Goal: Transaction & Acquisition: Book appointment/travel/reservation

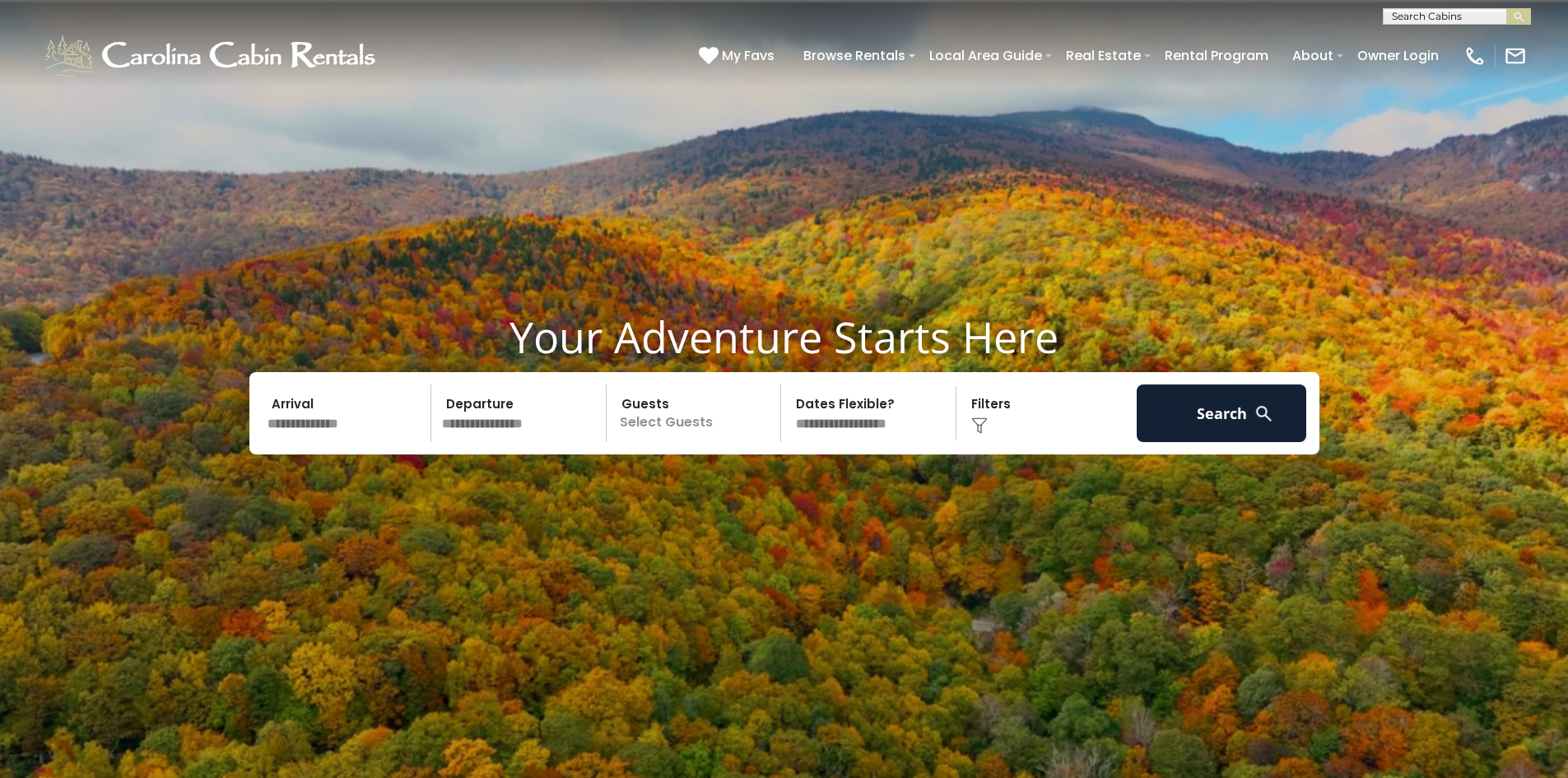
click at [311, 423] on input "text" at bounding box center [347, 413] width 170 height 58
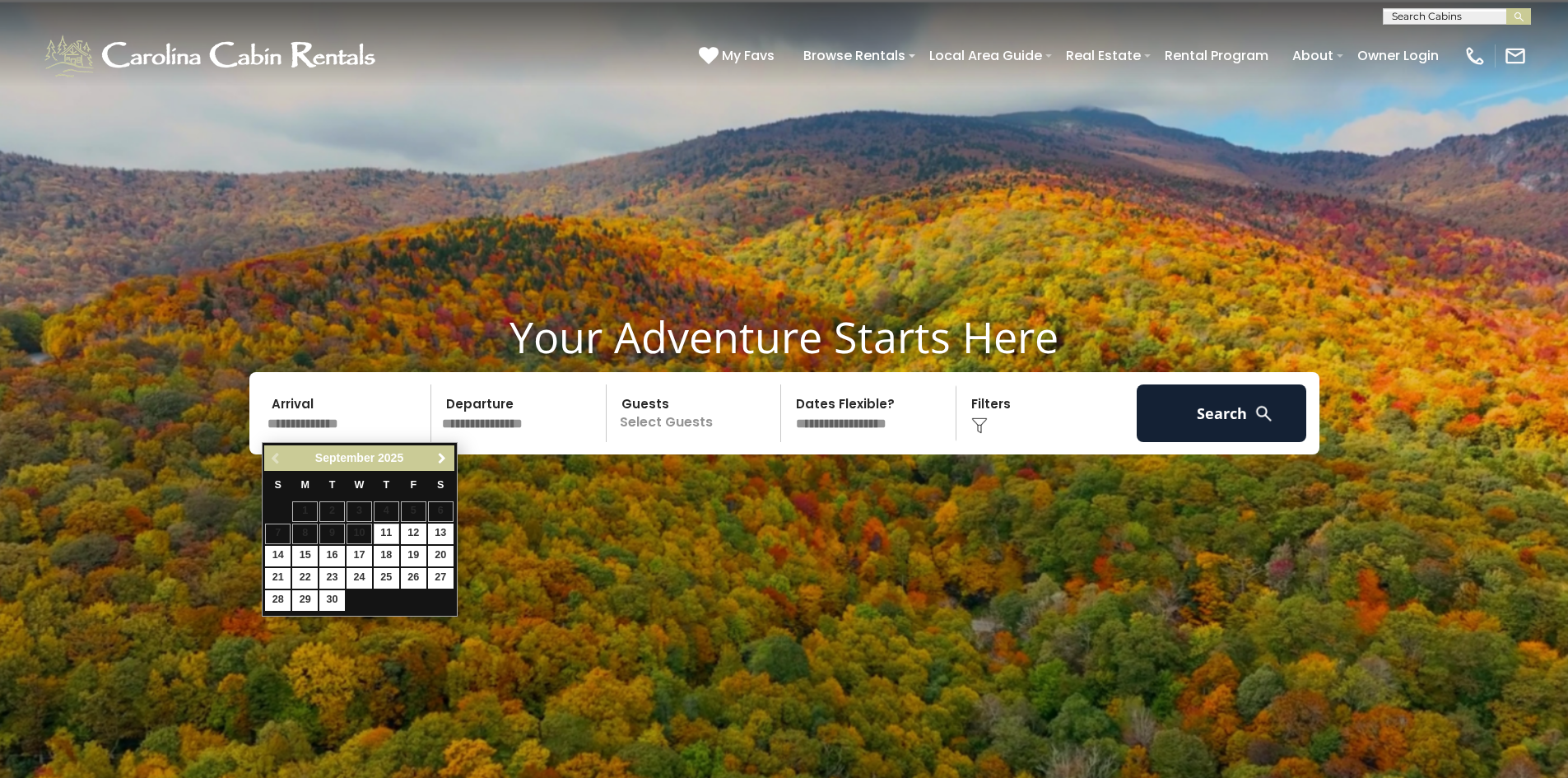
click at [439, 463] on span "Next" at bounding box center [441, 458] width 13 height 13
click at [418, 531] on link "9" at bounding box center [414, 534] width 26 height 21
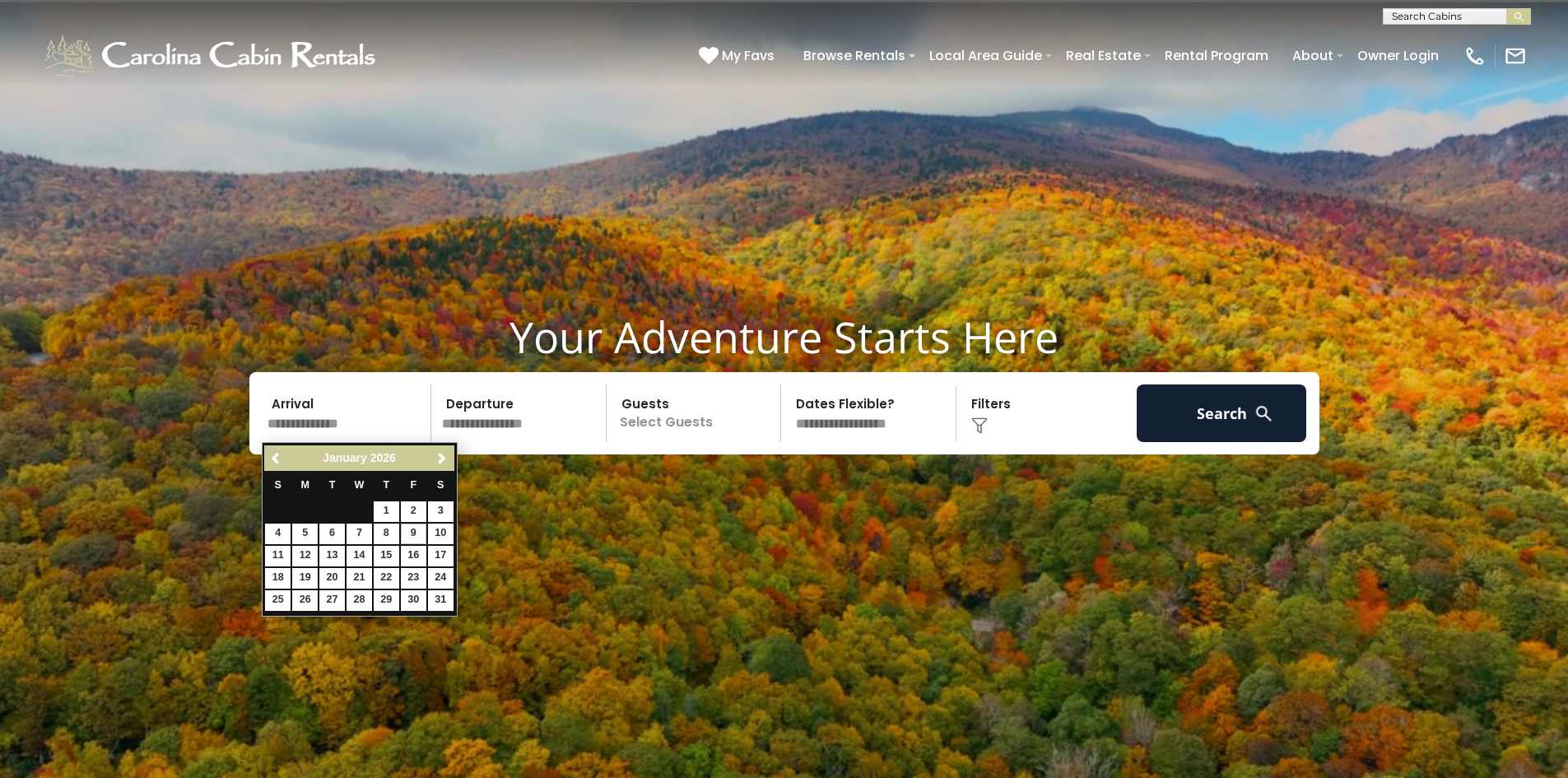
type input "******"
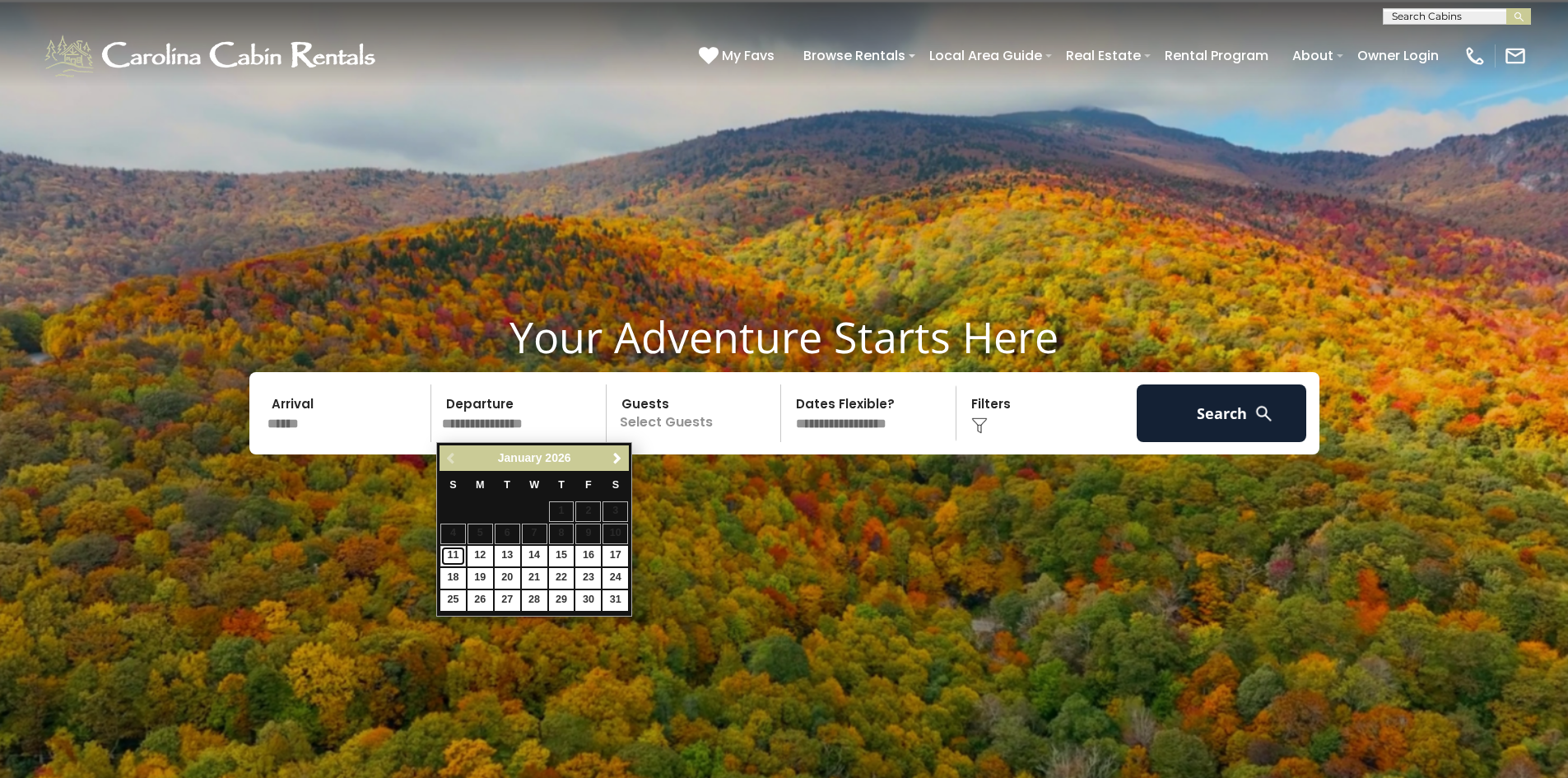
click at [452, 558] on link "11" at bounding box center [453, 556] width 26 height 21
type input "*******"
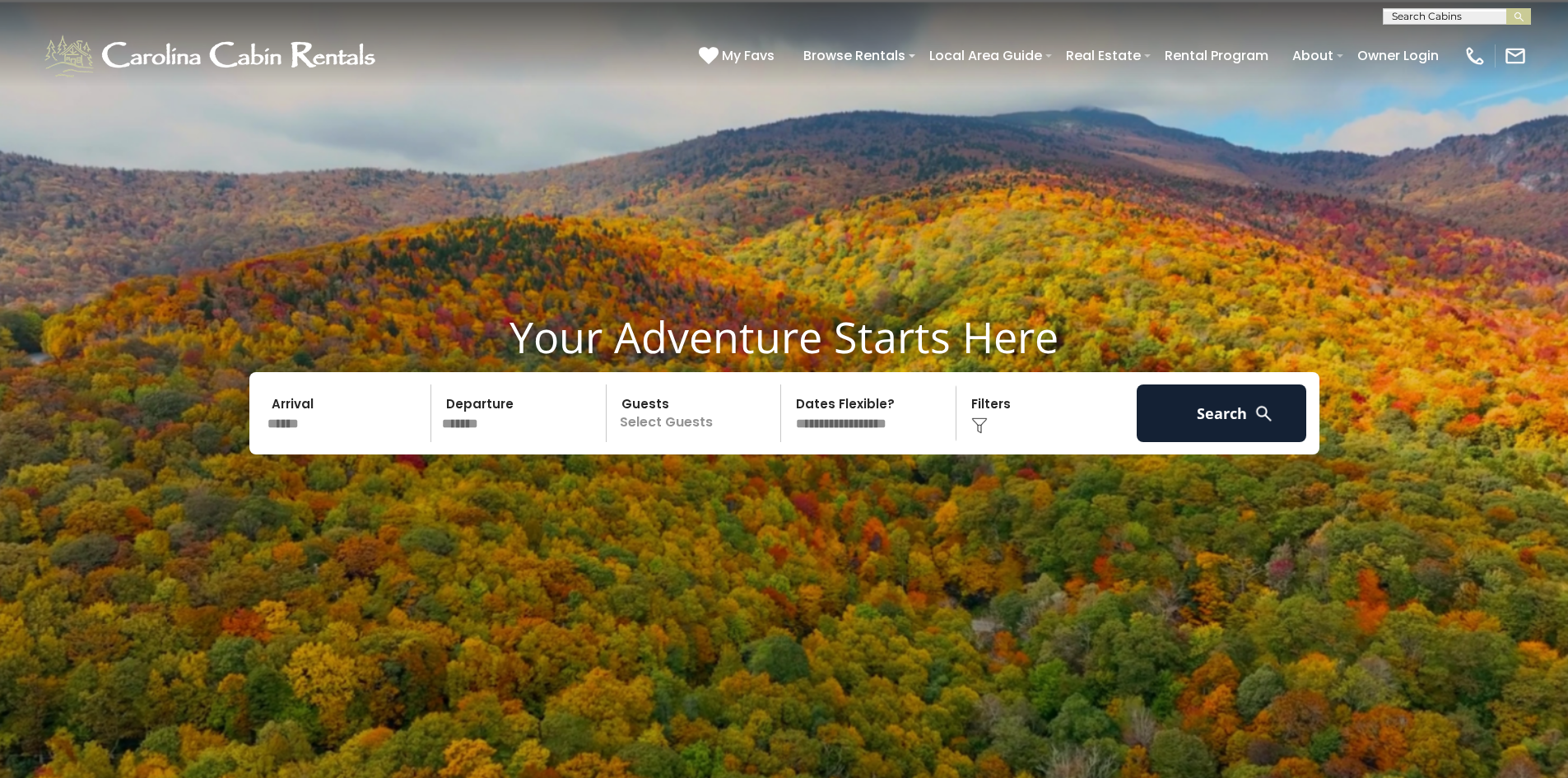
click at [672, 424] on p "Select Guests" at bounding box center [696, 413] width 169 height 58
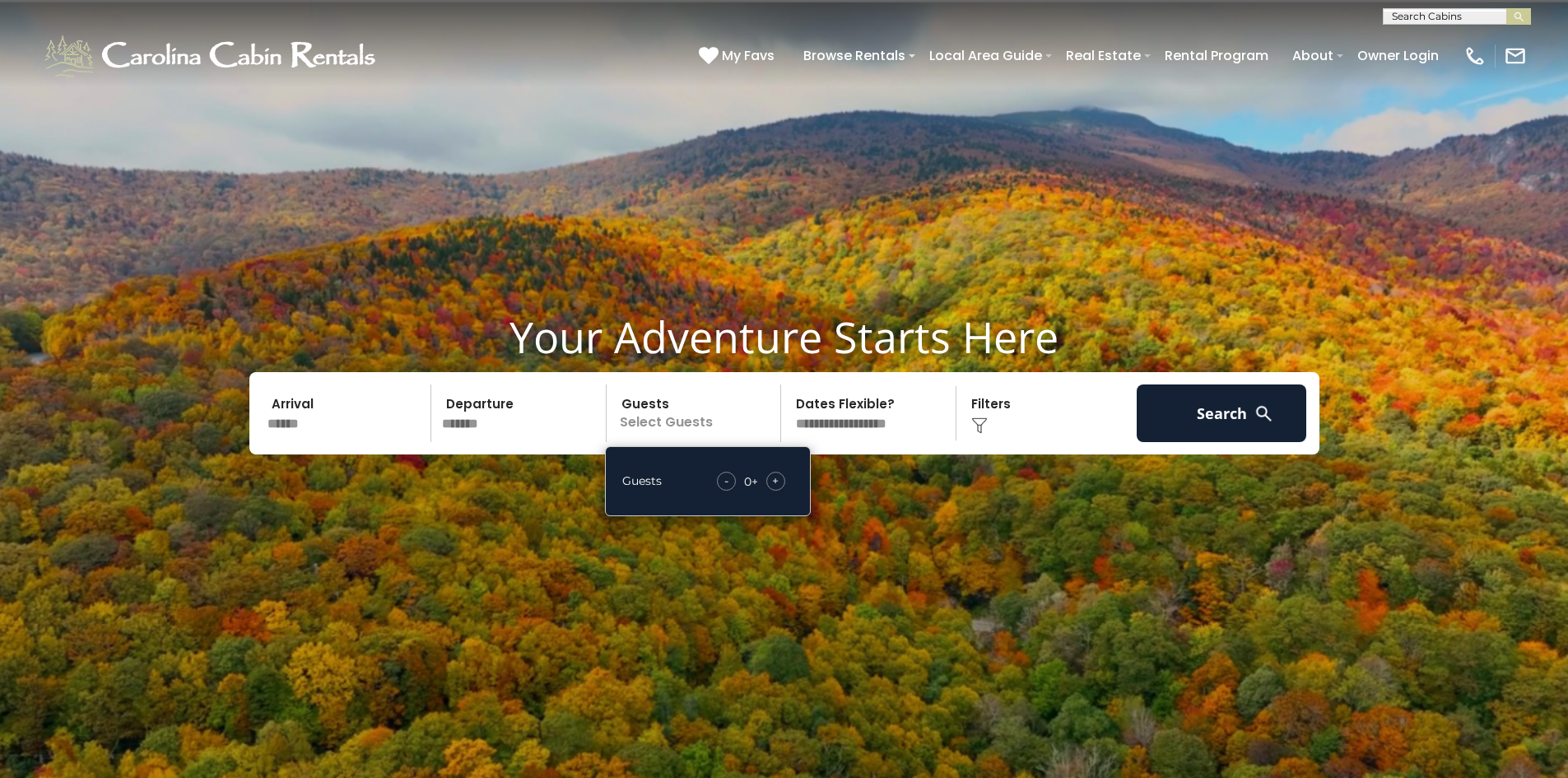
click at [778, 486] on span "+" at bounding box center [775, 480] width 7 height 16
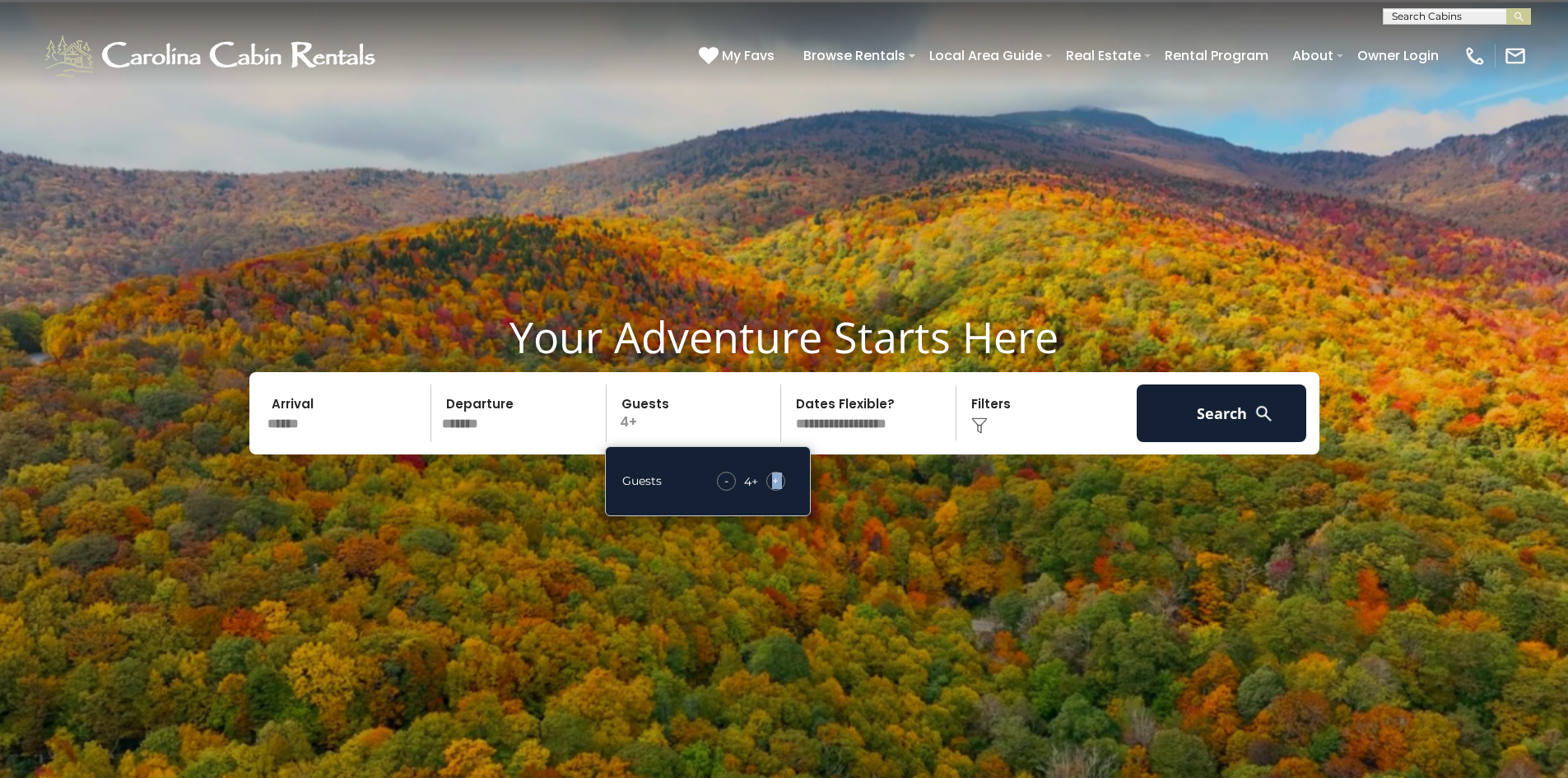
click at [778, 486] on span "+" at bounding box center [775, 480] width 7 height 16
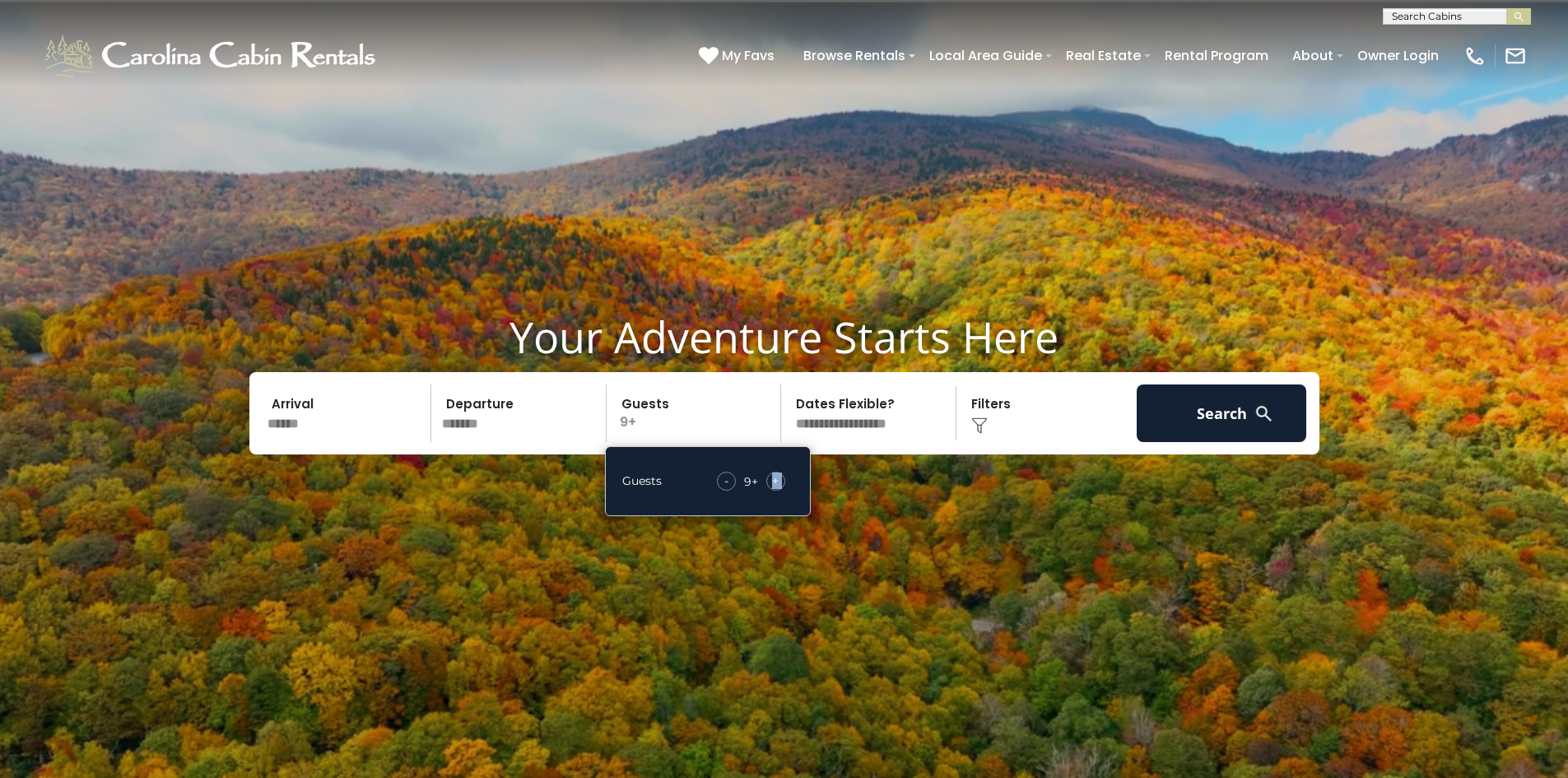
click at [778, 486] on span "+" at bounding box center [775, 480] width 7 height 16
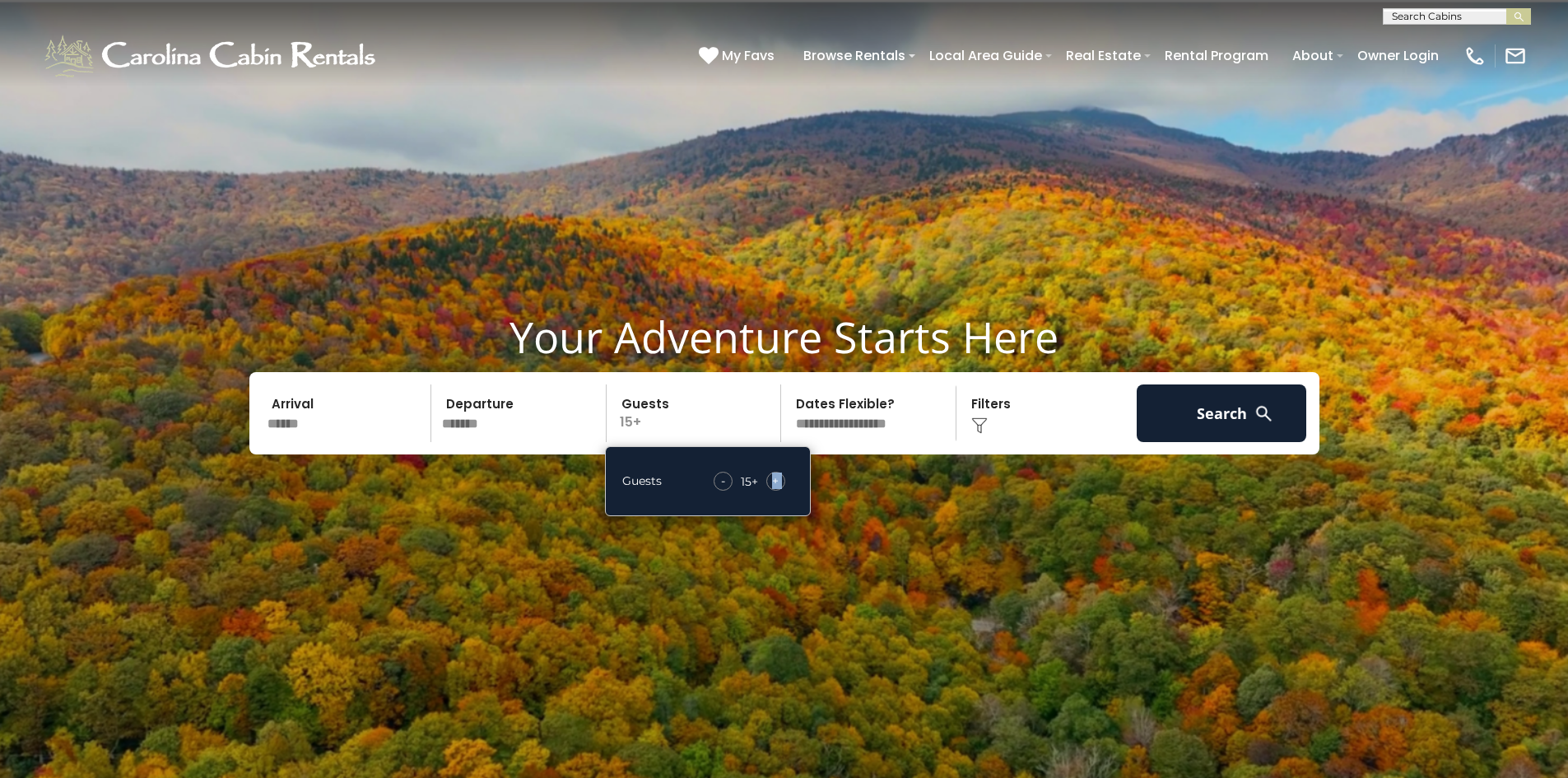
click at [778, 486] on span "+" at bounding box center [775, 480] width 7 height 16
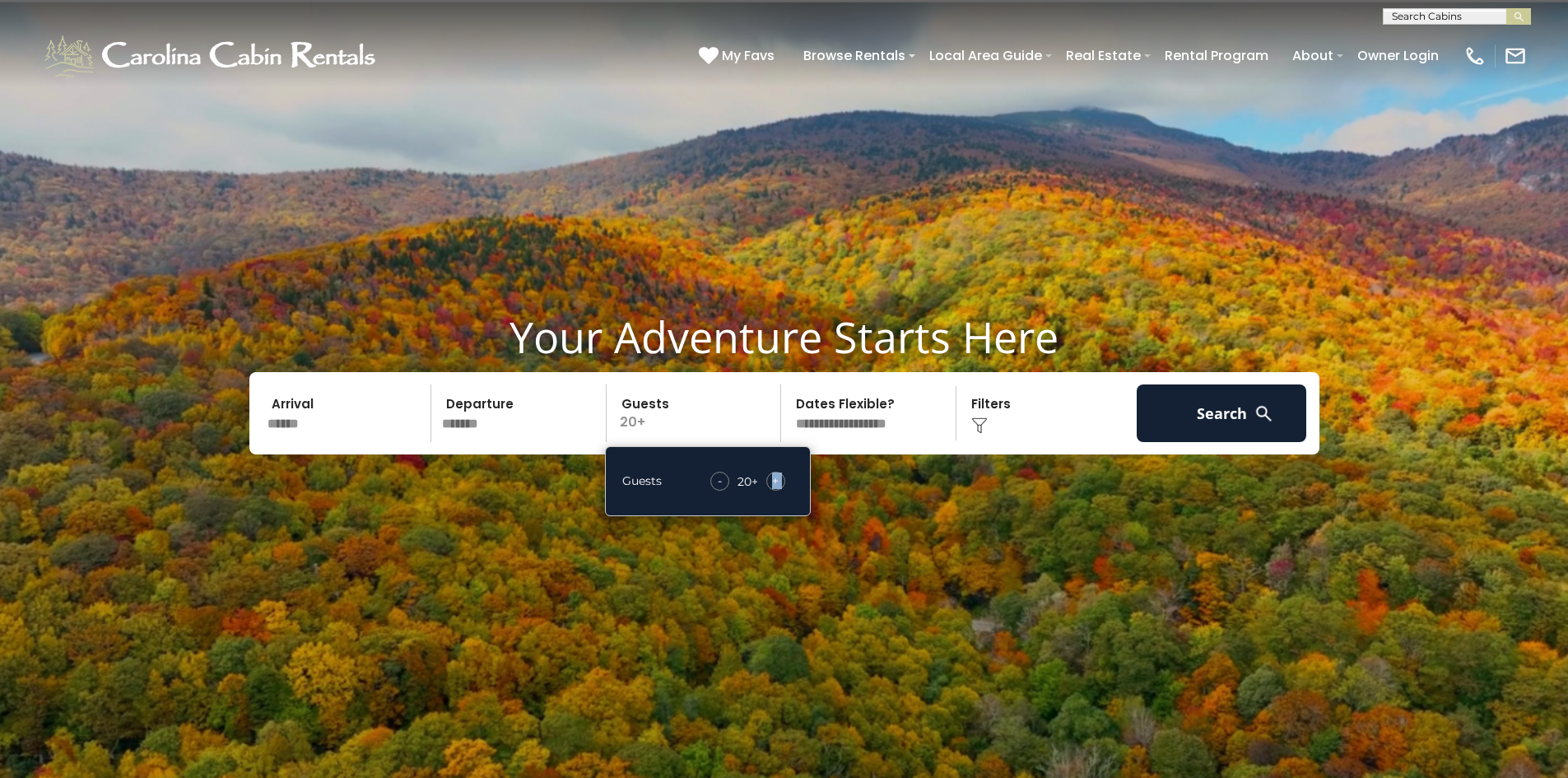
click at [778, 486] on span "+" at bounding box center [775, 480] width 7 height 16
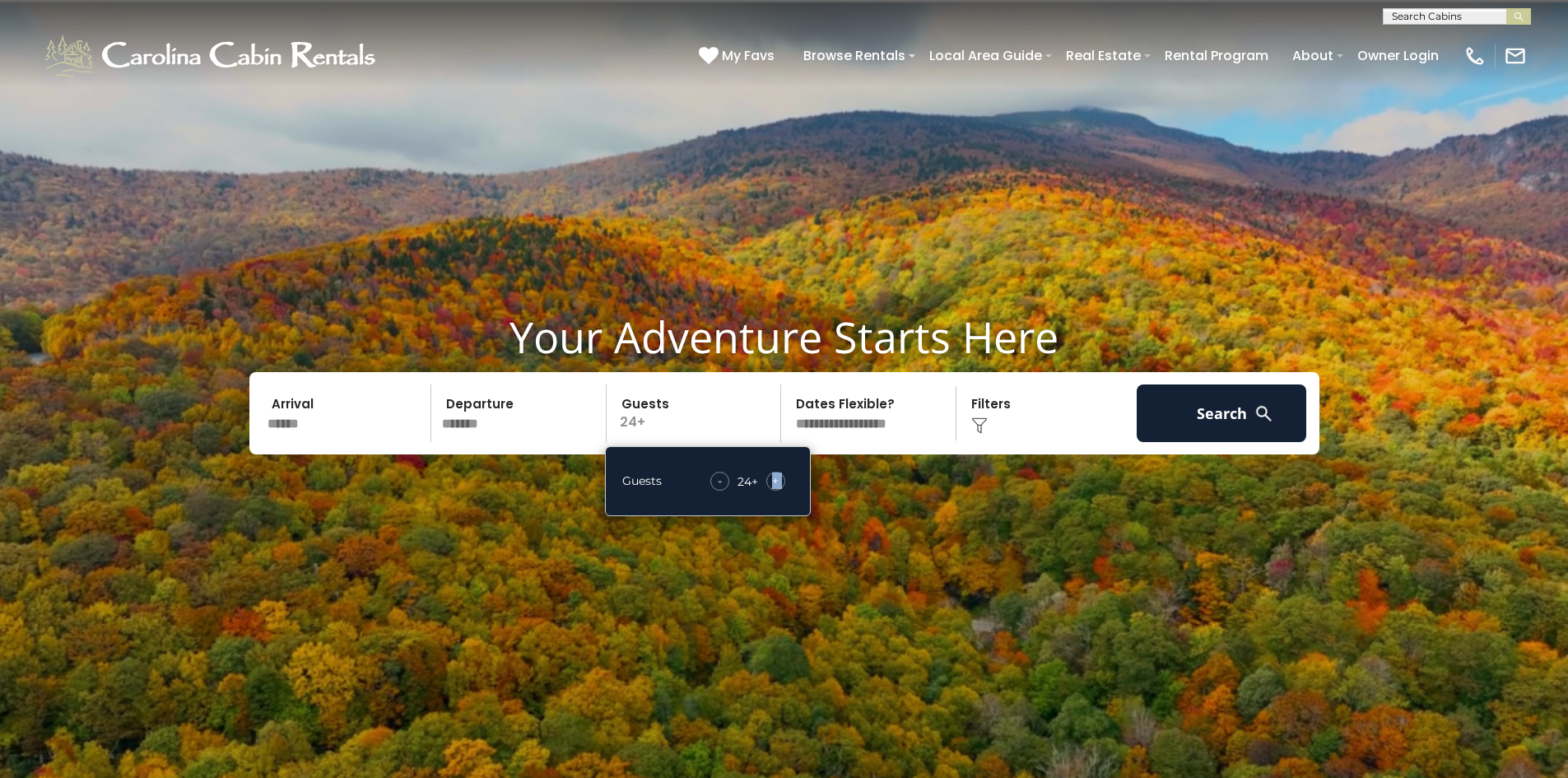
click at [778, 486] on span "+" at bounding box center [775, 480] width 7 height 16
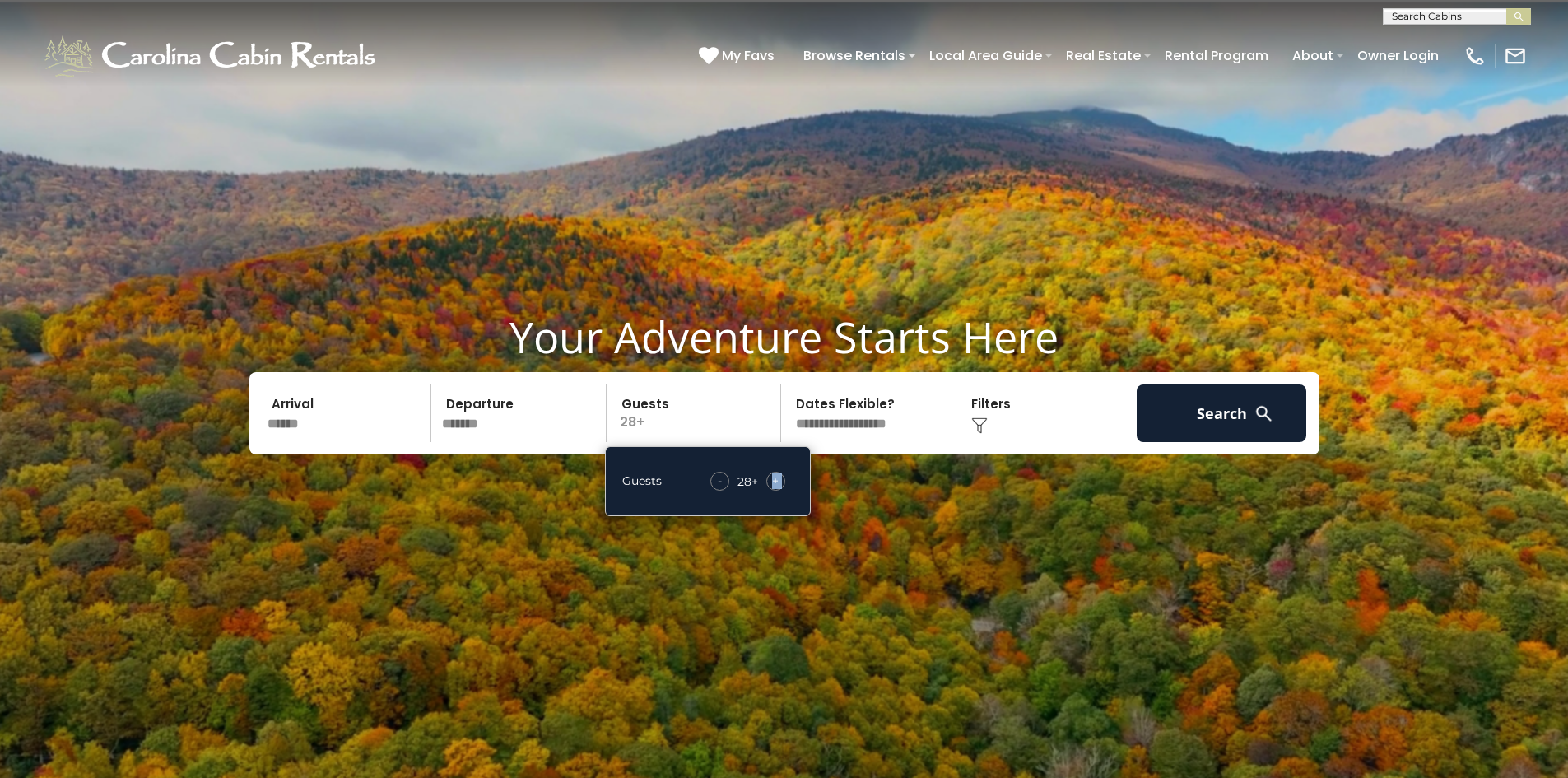
click at [778, 486] on span "+" at bounding box center [775, 480] width 7 height 16
click at [775, 476] on span "+" at bounding box center [775, 480] width 7 height 16
click at [774, 477] on span "+" at bounding box center [775, 480] width 7 height 16
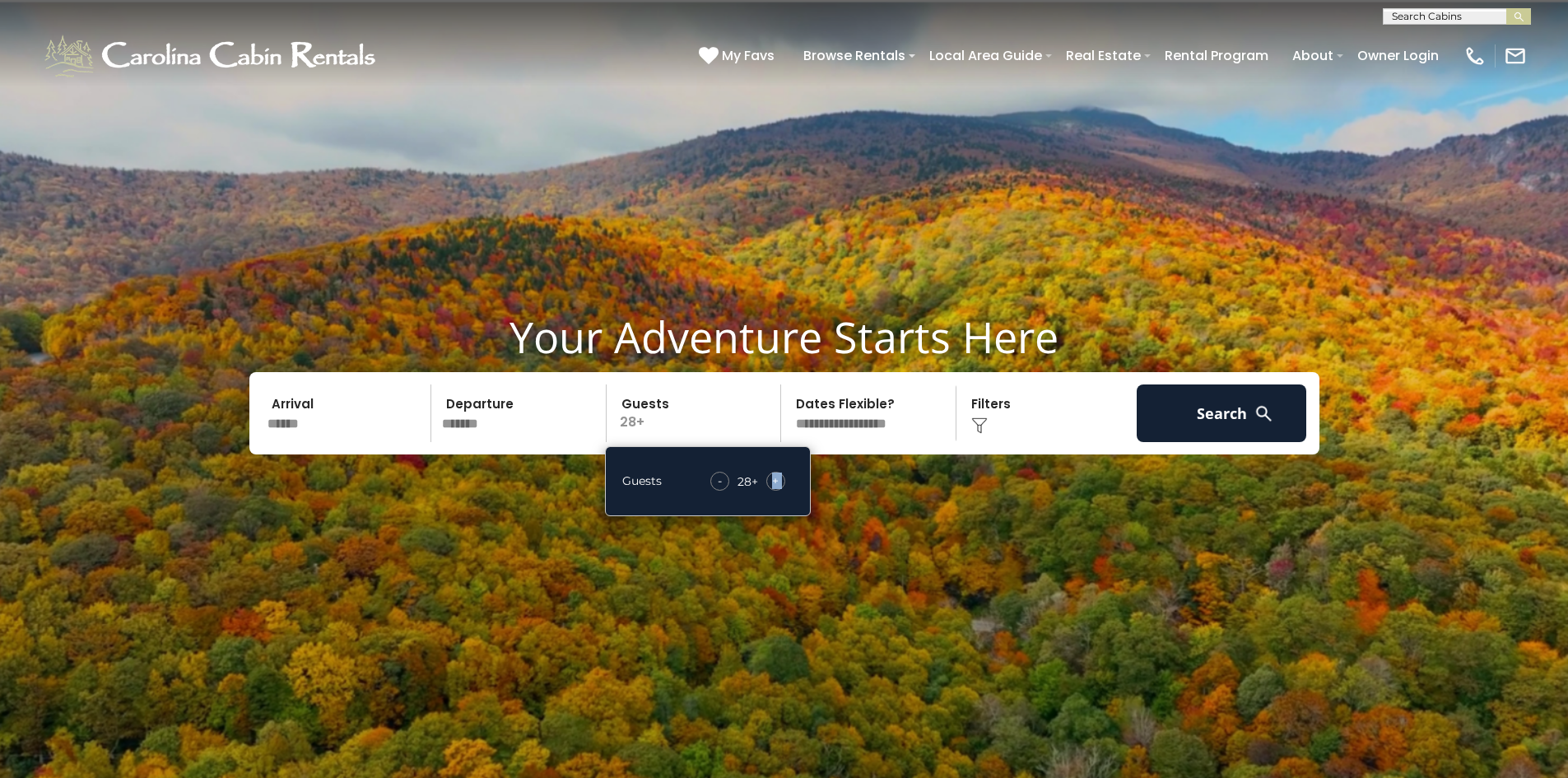
click at [906, 494] on img at bounding box center [784, 441] width 1568 height 881
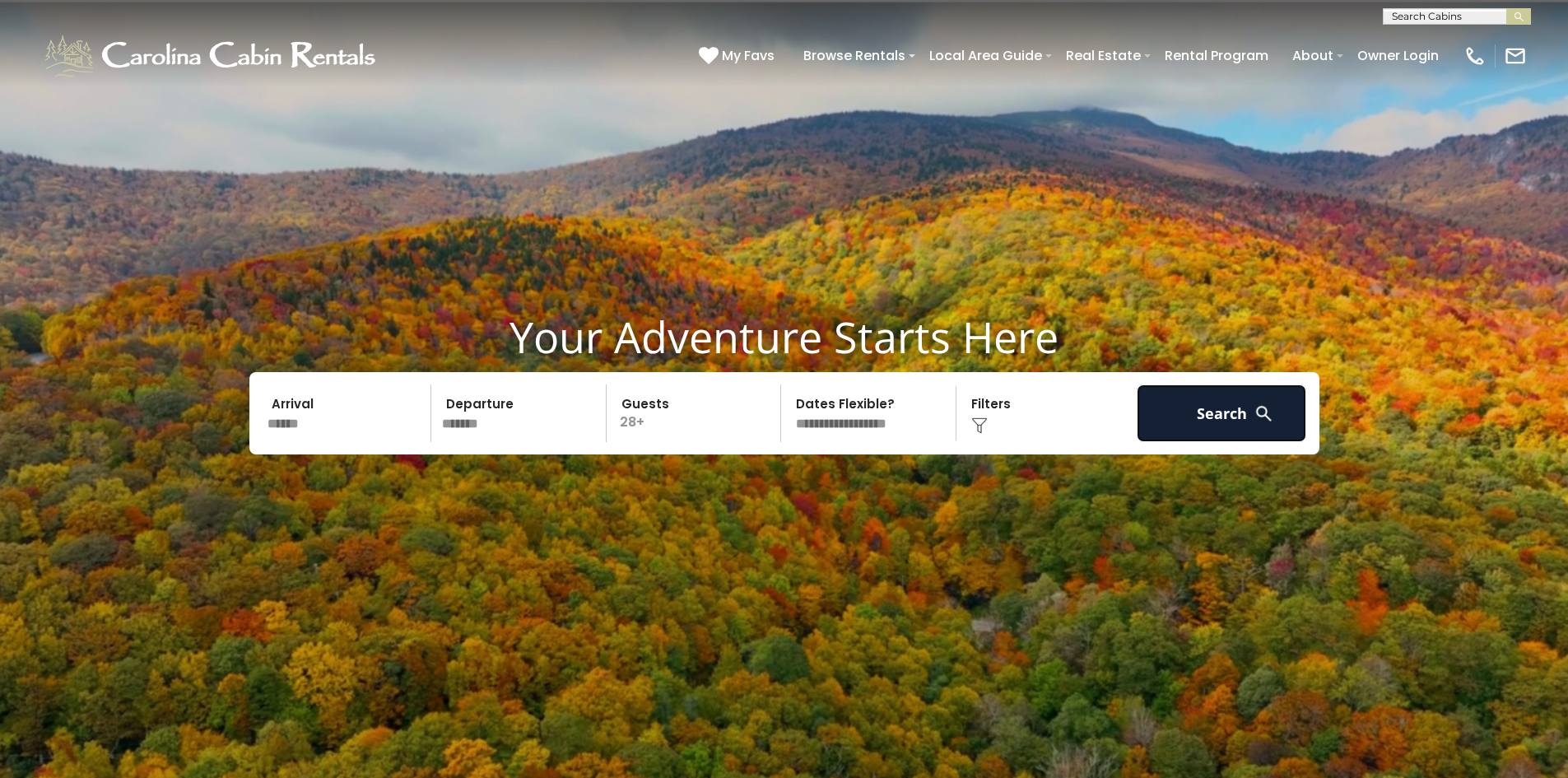
click at [1245, 418] on button "Search" at bounding box center [1221, 413] width 170 height 58
